Goal: Navigation & Orientation: Find specific page/section

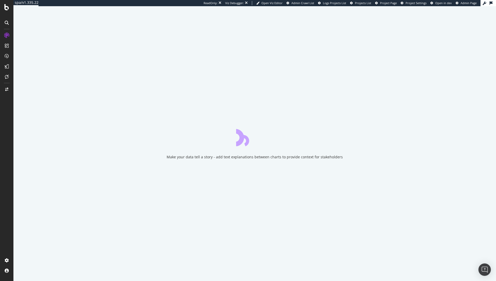
click at [387, 5] on div "ReadOnly: Viz Debugger: Open Viz Editor Admin Crawl List Logs Projects List Pro…" at bounding box center [342, 3] width 277 height 6
click at [387, 4] on span "Project Page" at bounding box center [388, 3] width 17 height 4
